Goal: Task Accomplishment & Management: Manage account settings

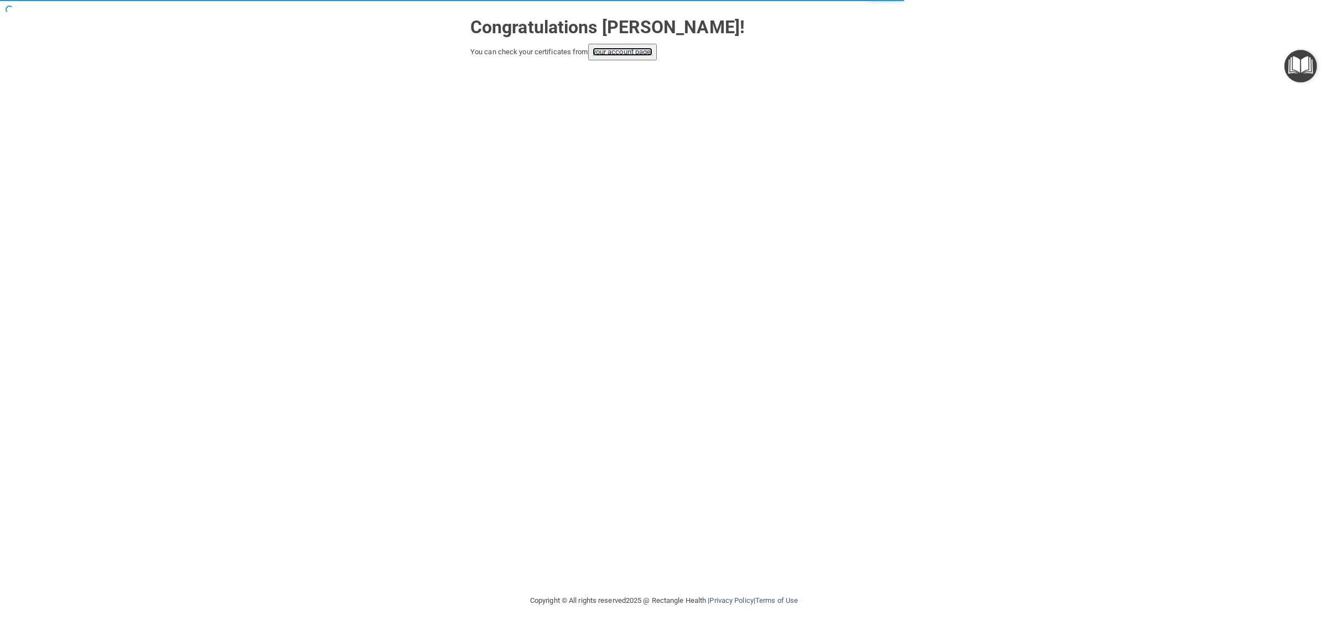
click at [618, 51] on link "your account page!" at bounding box center [623, 52] width 60 height 8
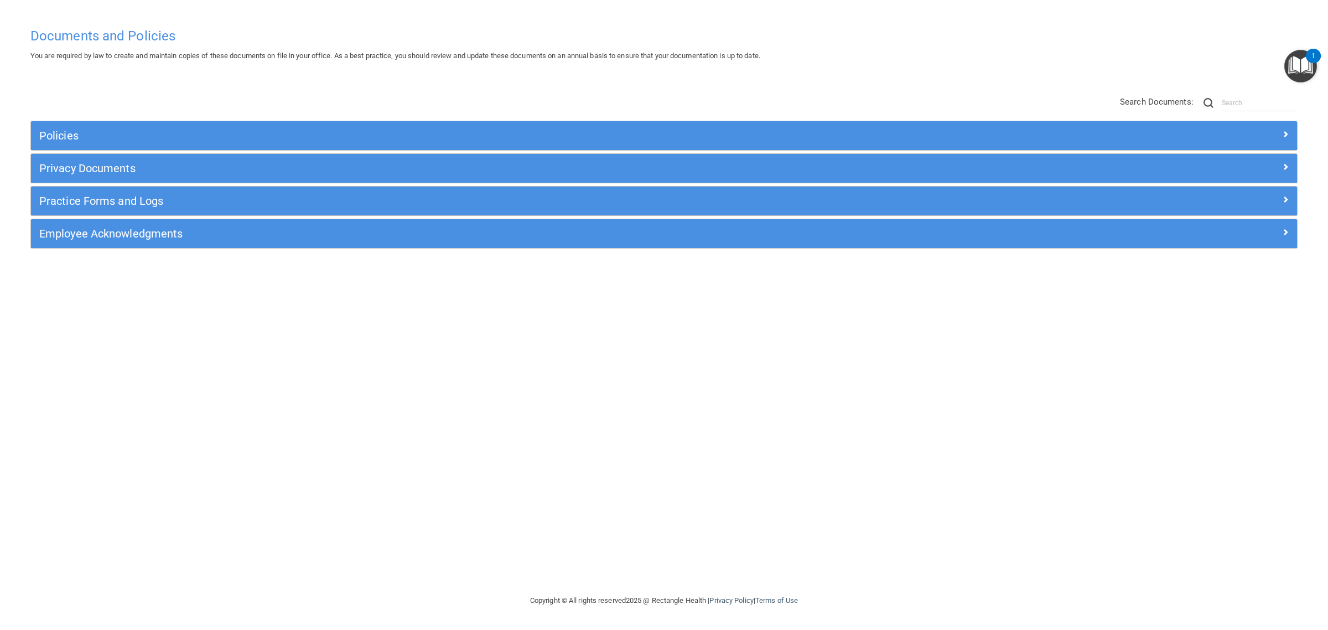
click at [1161, 70] on div "Documents and Policies You are required by law to create and maintain copies of…" at bounding box center [664, 308] width 1284 height 572
click at [1291, 67] on img "Open Resource Center, 1 new notification" at bounding box center [1301, 66] width 33 height 33
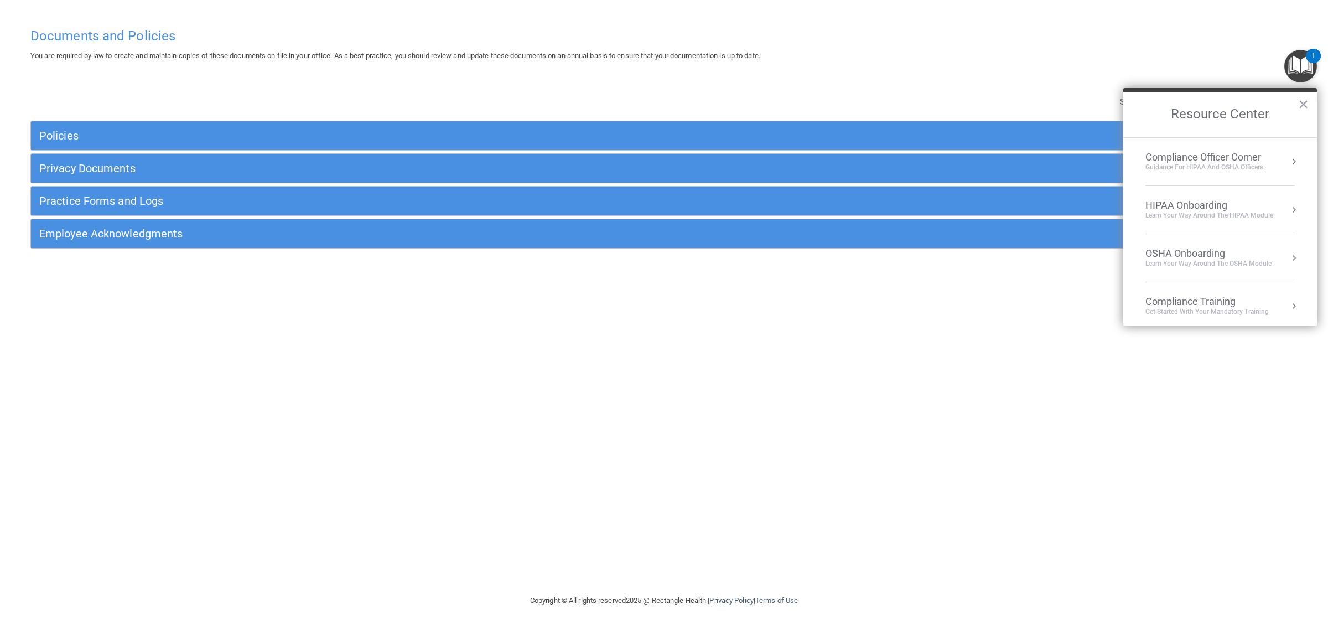
click at [1297, 67] on img "Open Resource Center, 1 new notification" at bounding box center [1301, 66] width 33 height 33
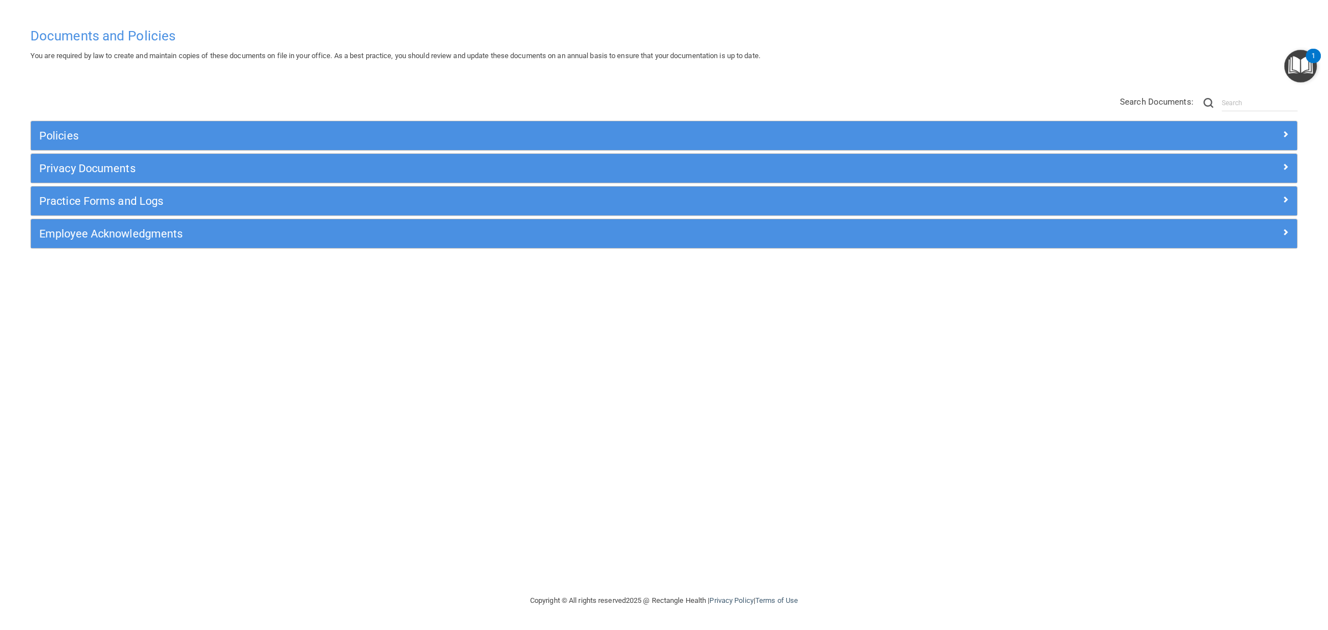
click at [70, 38] on h4 "Documents and Policies" at bounding box center [664, 36] width 1268 height 14
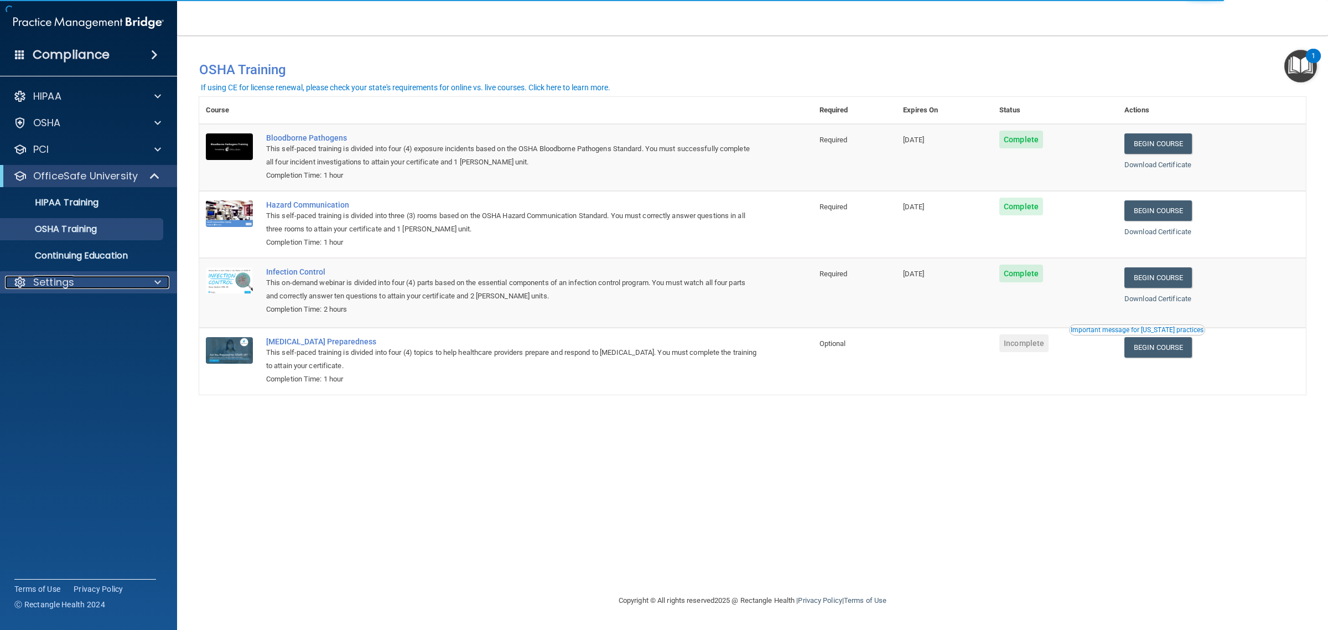
click at [59, 282] on p "Settings" at bounding box center [53, 282] width 41 height 13
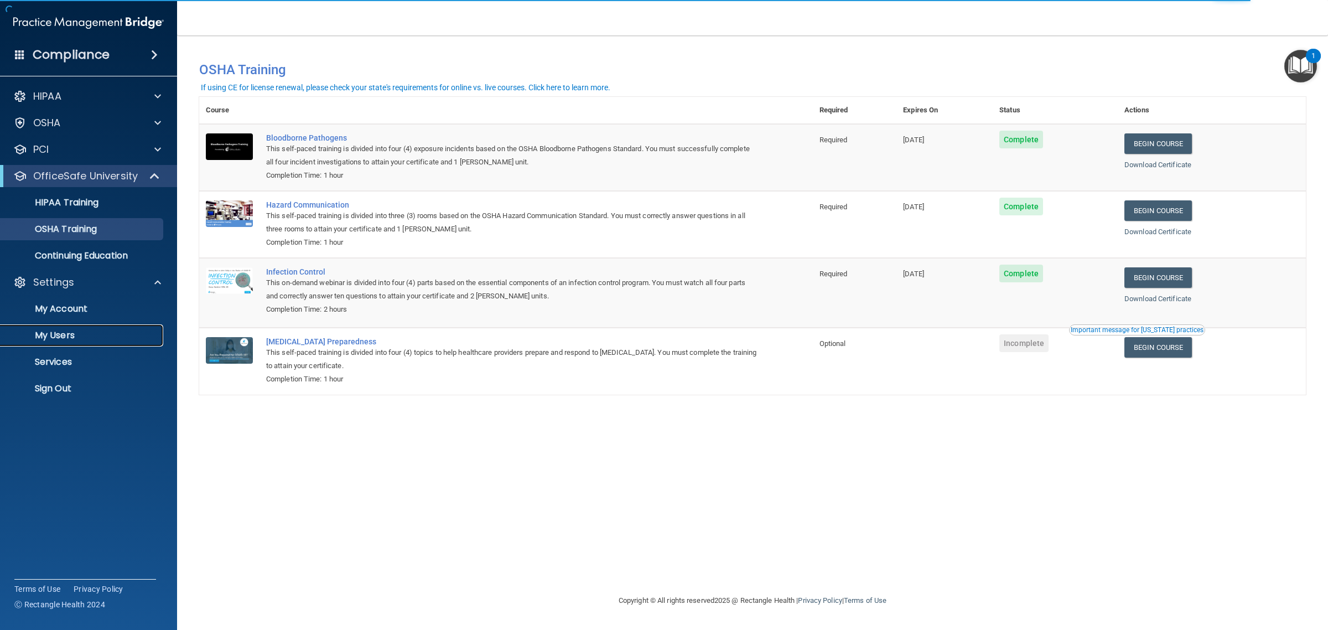
click at [66, 332] on p "My Users" at bounding box center [82, 335] width 151 height 11
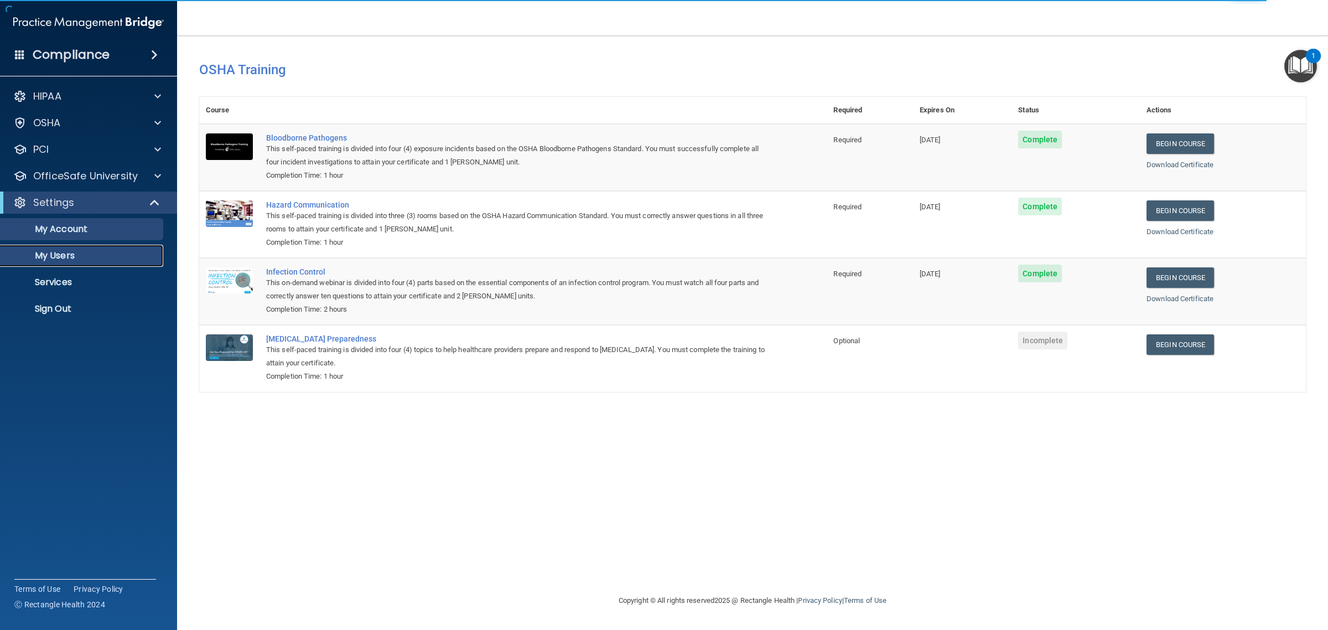
select select "20"
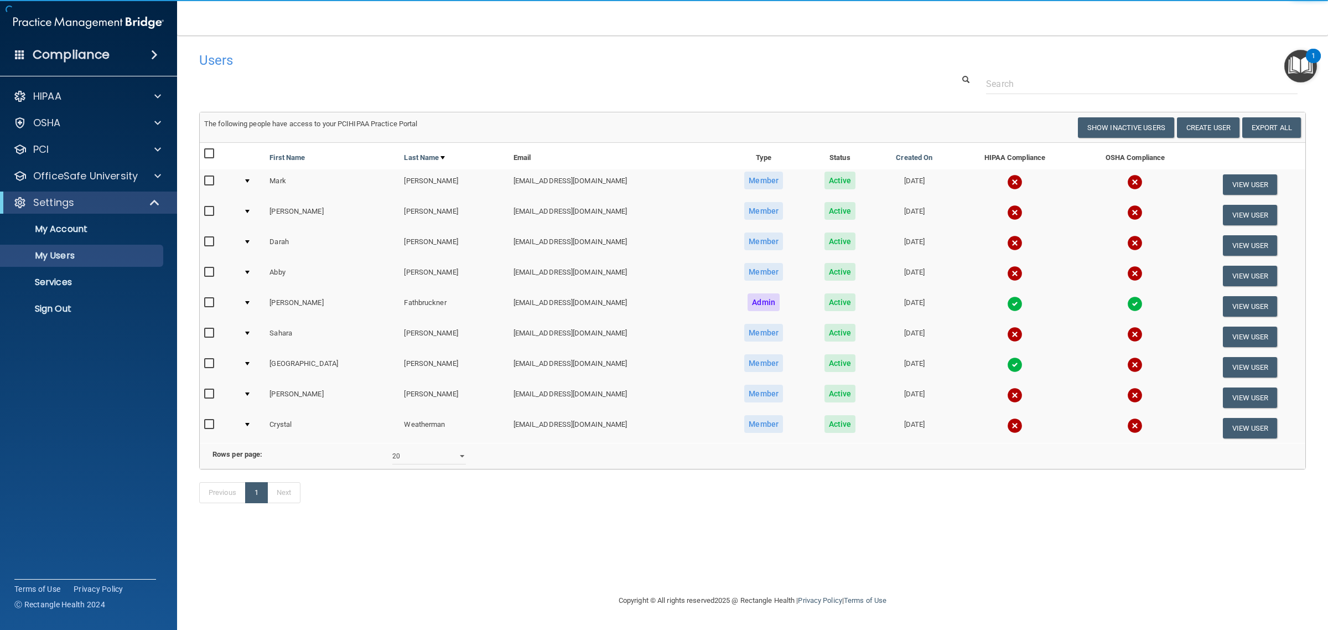
click at [206, 239] on input "checkbox" at bounding box center [210, 241] width 13 height 9
checkbox input "true"
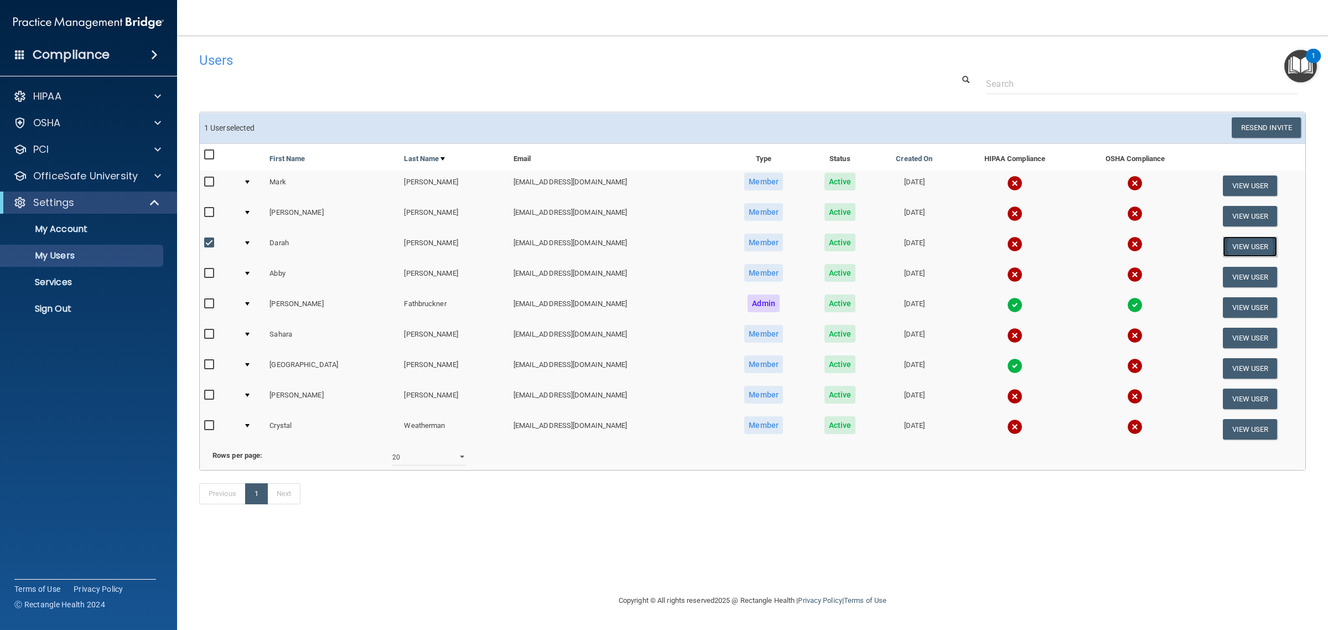
click at [1238, 236] on button "View User" at bounding box center [1250, 246] width 55 height 20
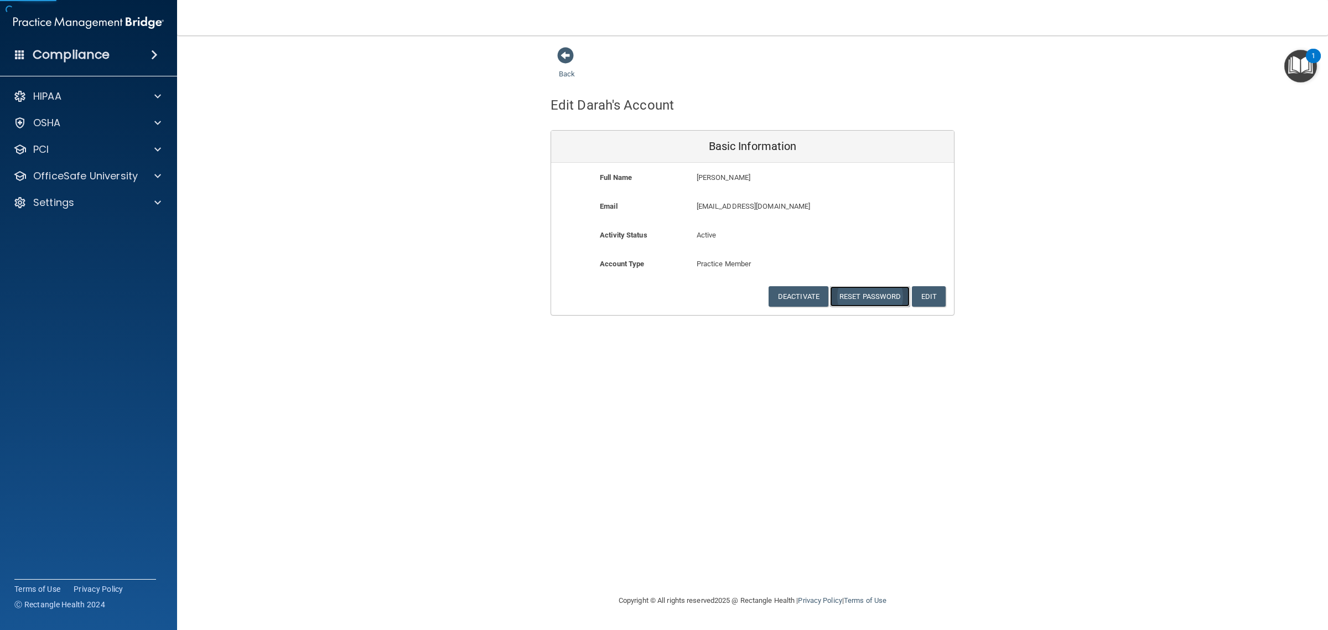
click at [865, 296] on button "Reset Password" at bounding box center [870, 296] width 80 height 20
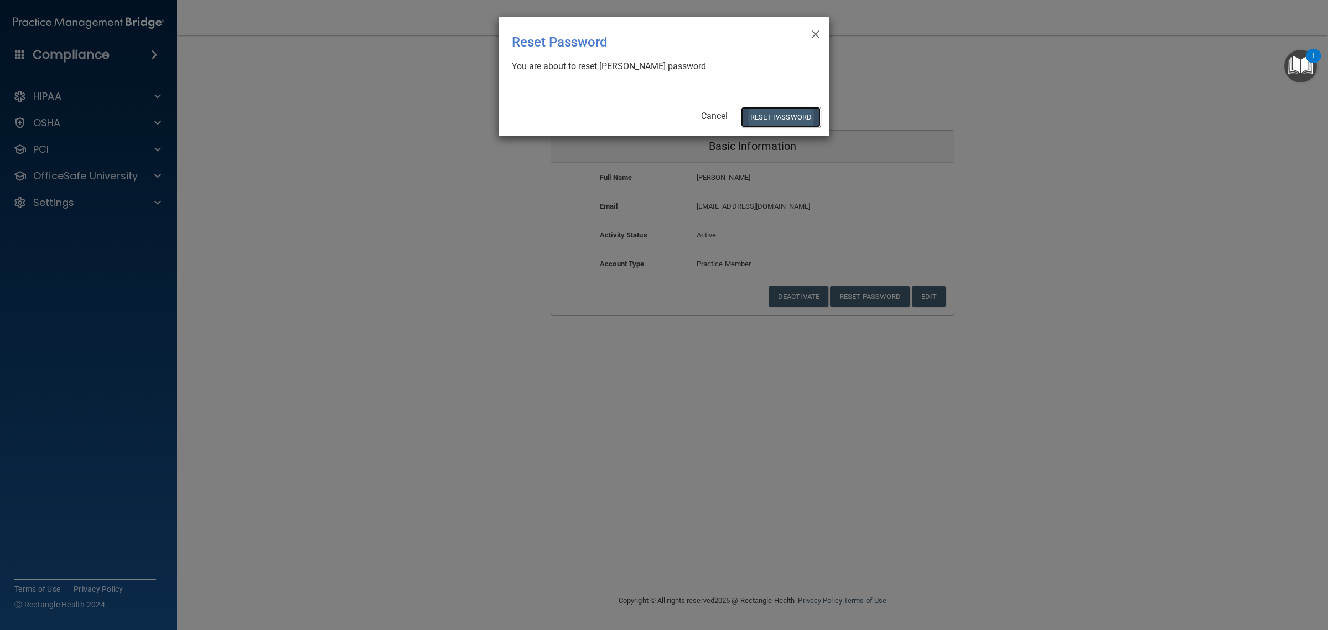
click at [764, 120] on button "Reset Password" at bounding box center [781, 117] width 80 height 20
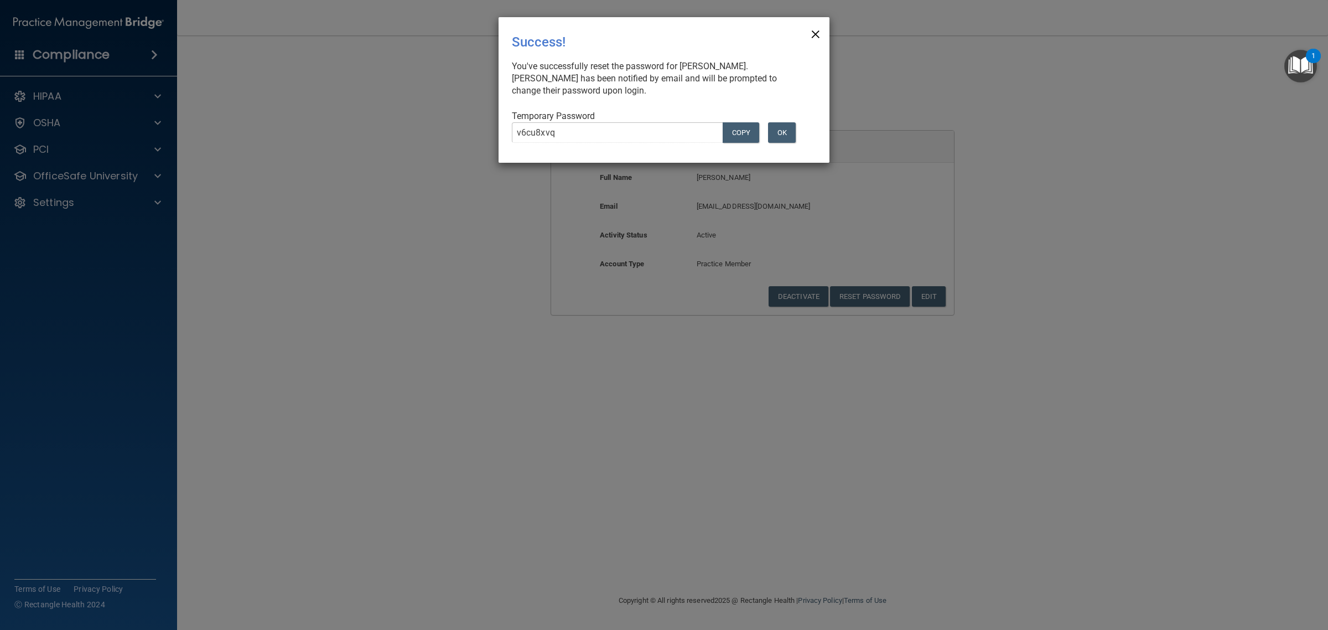
click at [814, 36] on span "×" at bounding box center [816, 33] width 10 height 22
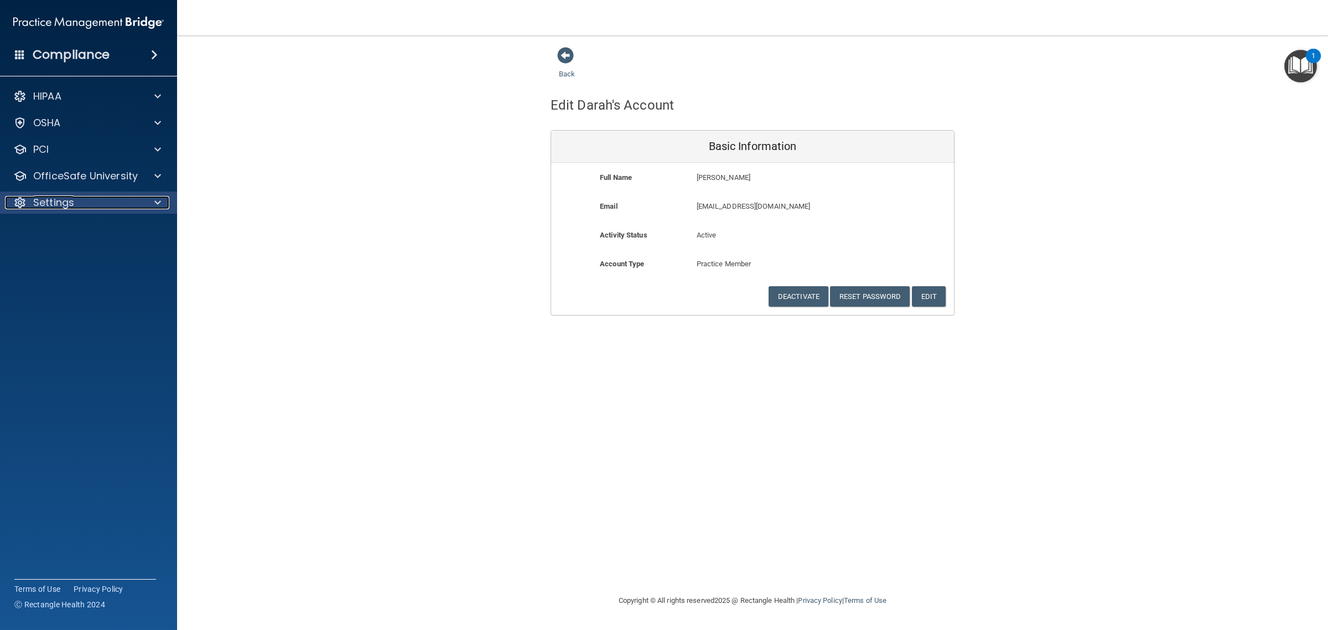
click at [64, 208] on p "Settings" at bounding box center [53, 202] width 41 height 13
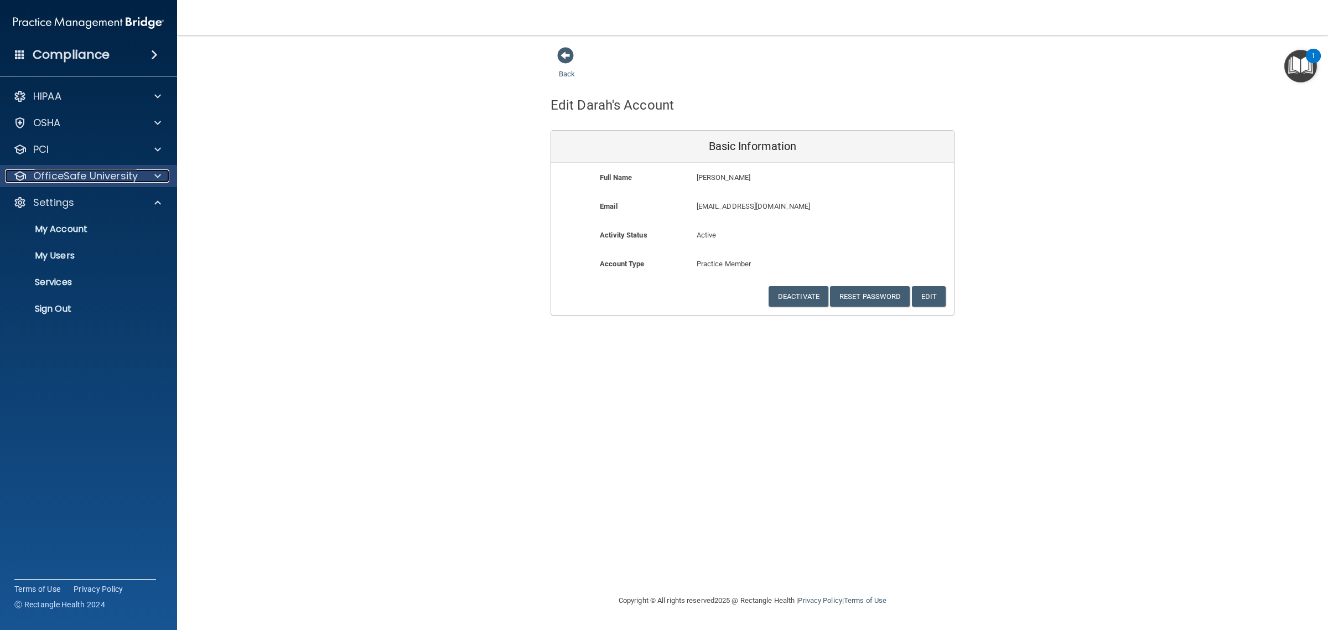
click at [43, 182] on p "OfficeSafe University" at bounding box center [85, 175] width 105 height 13
click at [361, 440] on div "Back Edit Darah's Account Basic Information Full Name Darah Dean Darah Last Nam…" at bounding box center [752, 314] width 1107 height 536
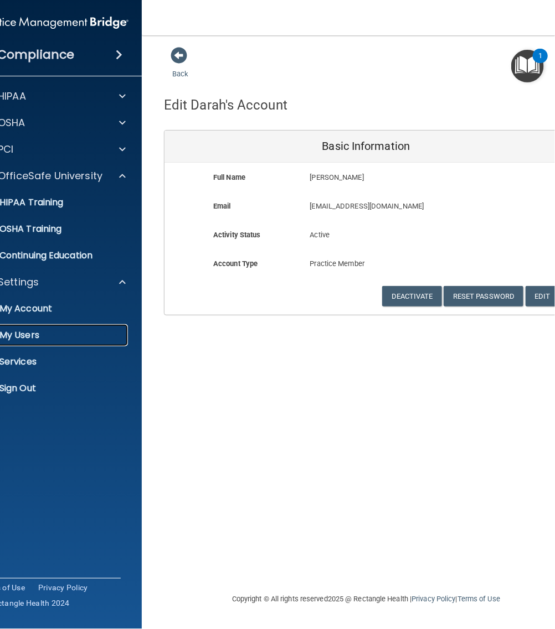
click at [38, 331] on p "My Users" at bounding box center [47, 335] width 151 height 11
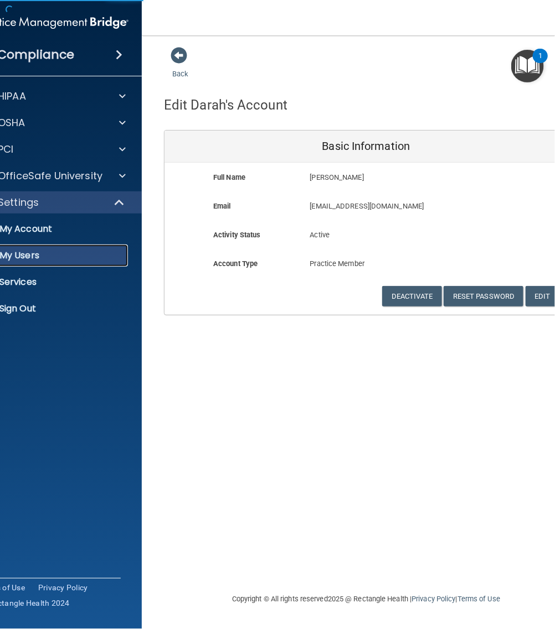
select select "20"
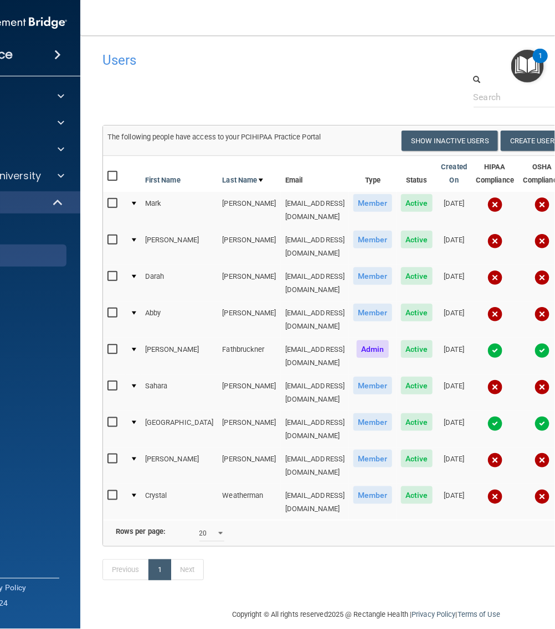
click at [108, 455] on input "checkbox" at bounding box center [113, 459] width 13 height 9
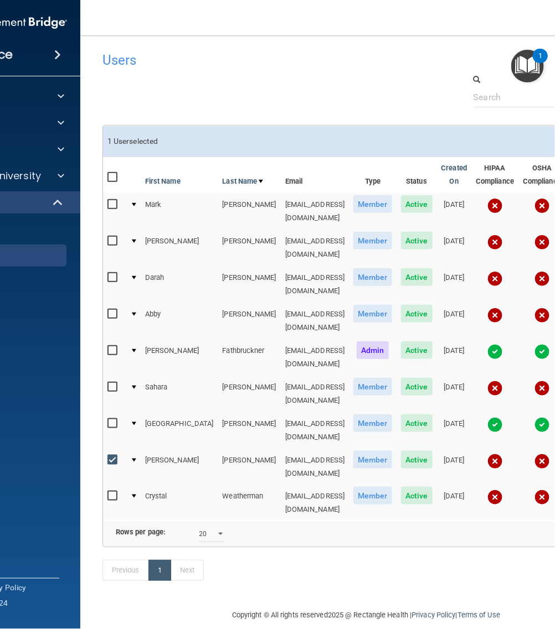
click at [107, 456] on input "checkbox" at bounding box center [113, 460] width 13 height 9
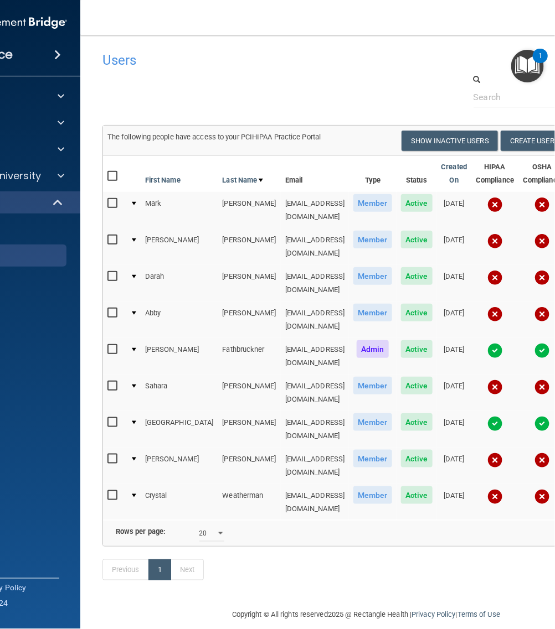
click at [107, 455] on input "checkbox" at bounding box center [113, 459] width 13 height 9
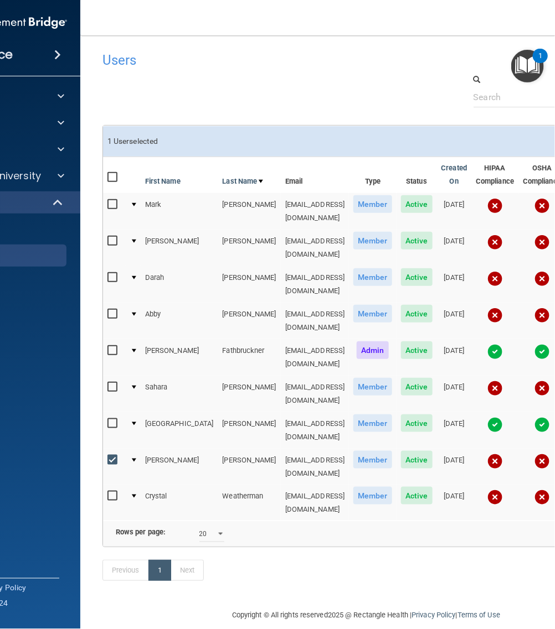
click at [107, 456] on input "checkbox" at bounding box center [113, 460] width 13 height 9
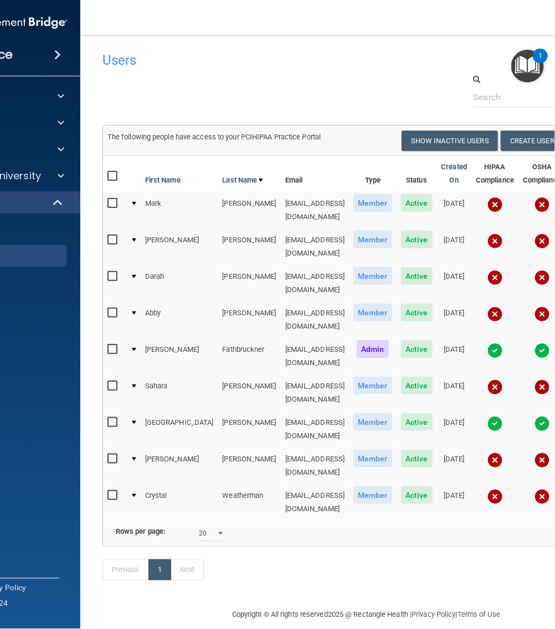
click at [110, 455] on input "checkbox" at bounding box center [113, 459] width 13 height 9
checkbox input "true"
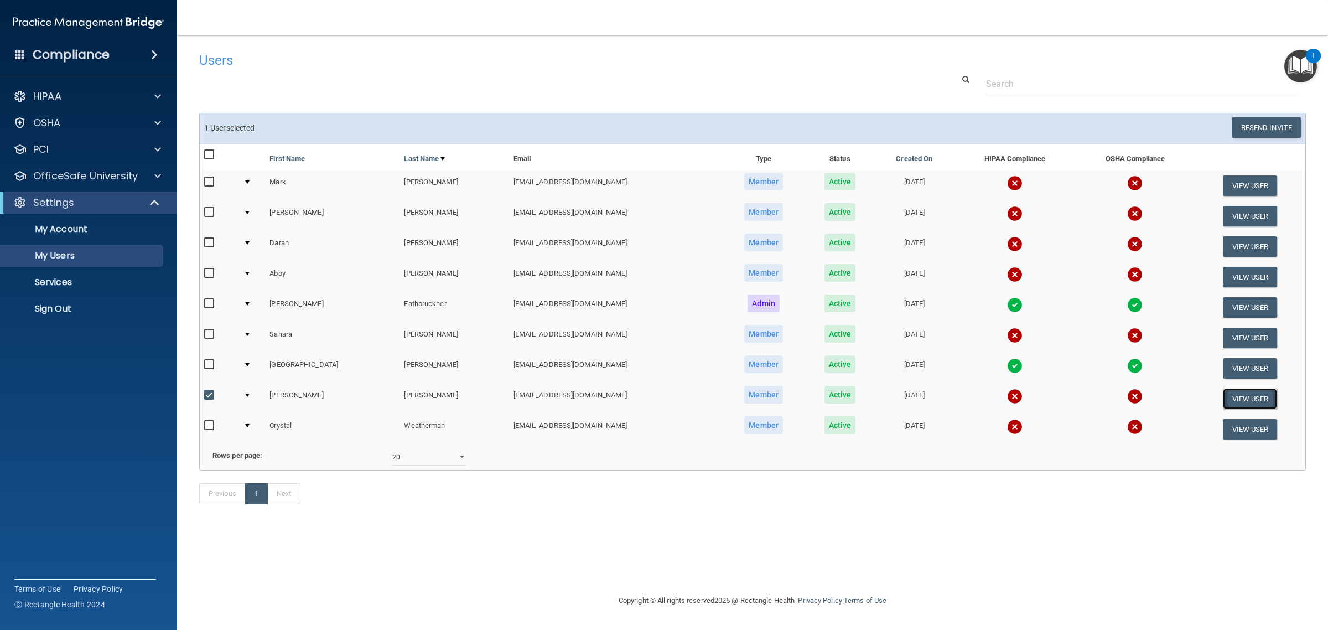
click at [1243, 399] on button "View User" at bounding box center [1250, 399] width 55 height 20
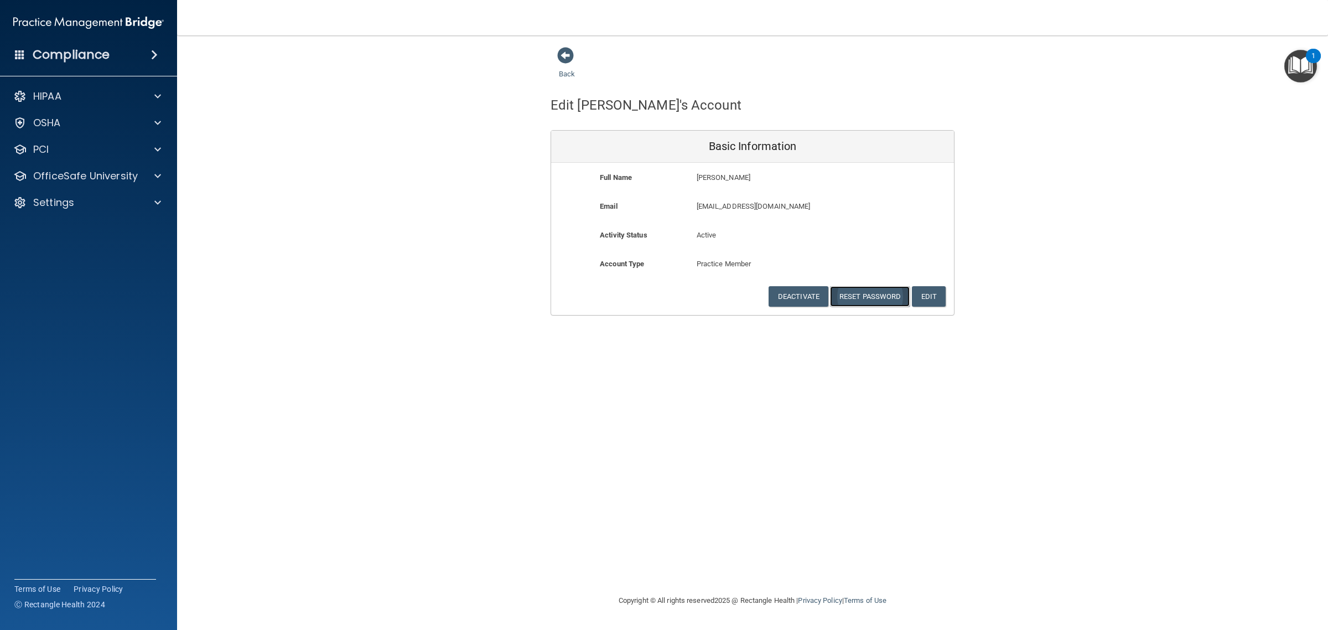
click at [870, 302] on button "Reset Password" at bounding box center [870, 296] width 80 height 20
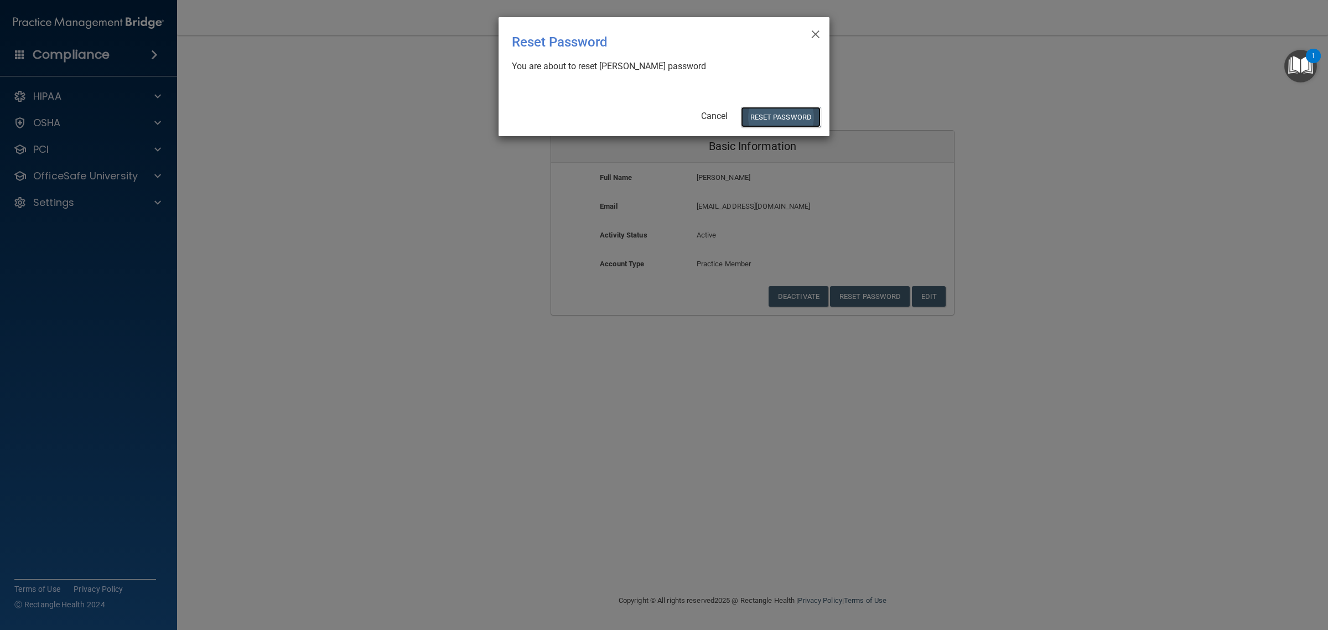
click at [756, 114] on button "Reset Password" at bounding box center [781, 117] width 80 height 20
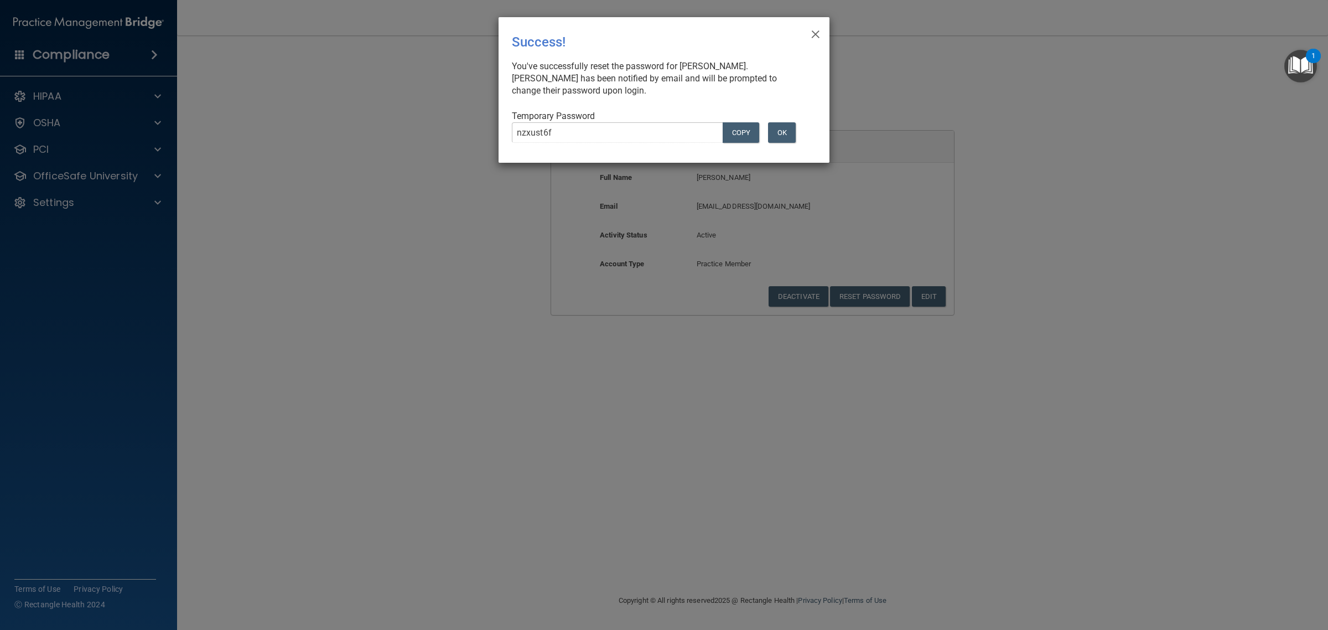
click at [809, 39] on div "× Close Success! You've successfully reset the password for Kerri Murphy. Kerri…" at bounding box center [664, 90] width 331 height 146
click at [814, 32] on span "×" at bounding box center [816, 33] width 10 height 22
